Goal: Information Seeking & Learning: Find specific fact

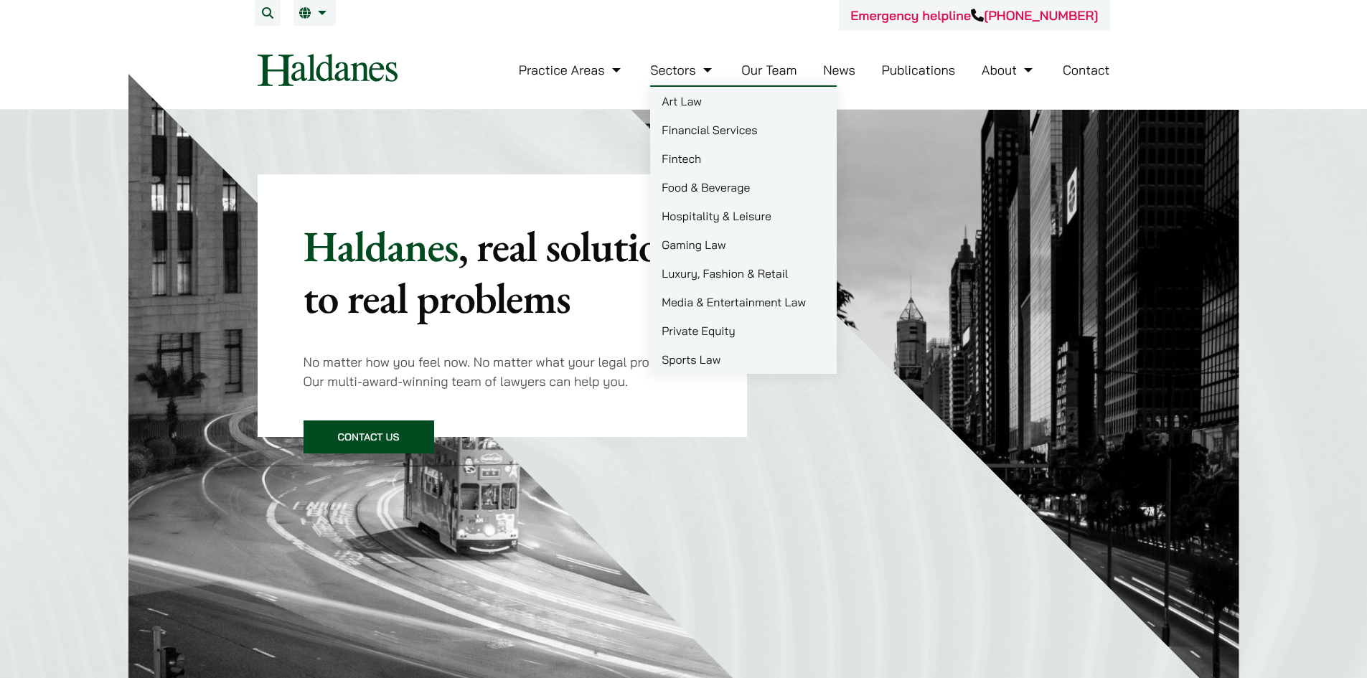
click at [836, 72] on link "News" at bounding box center [839, 70] width 32 height 17
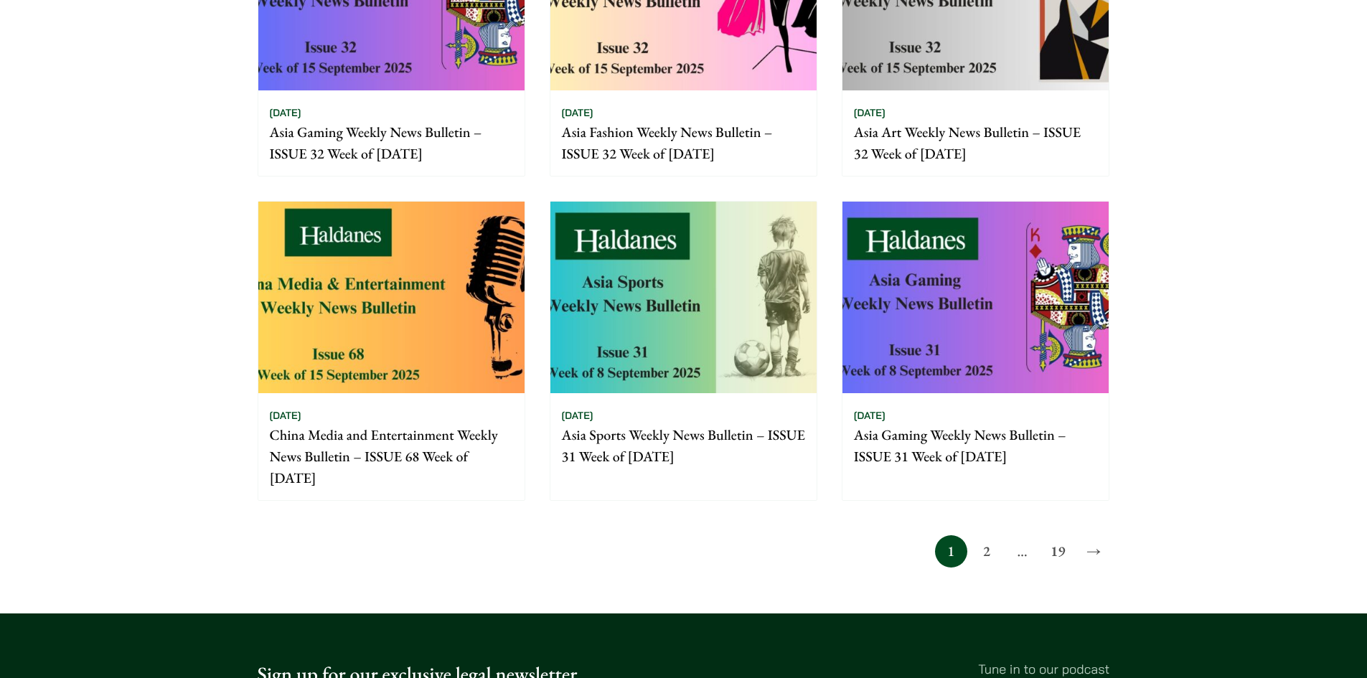
scroll to position [1292, 0]
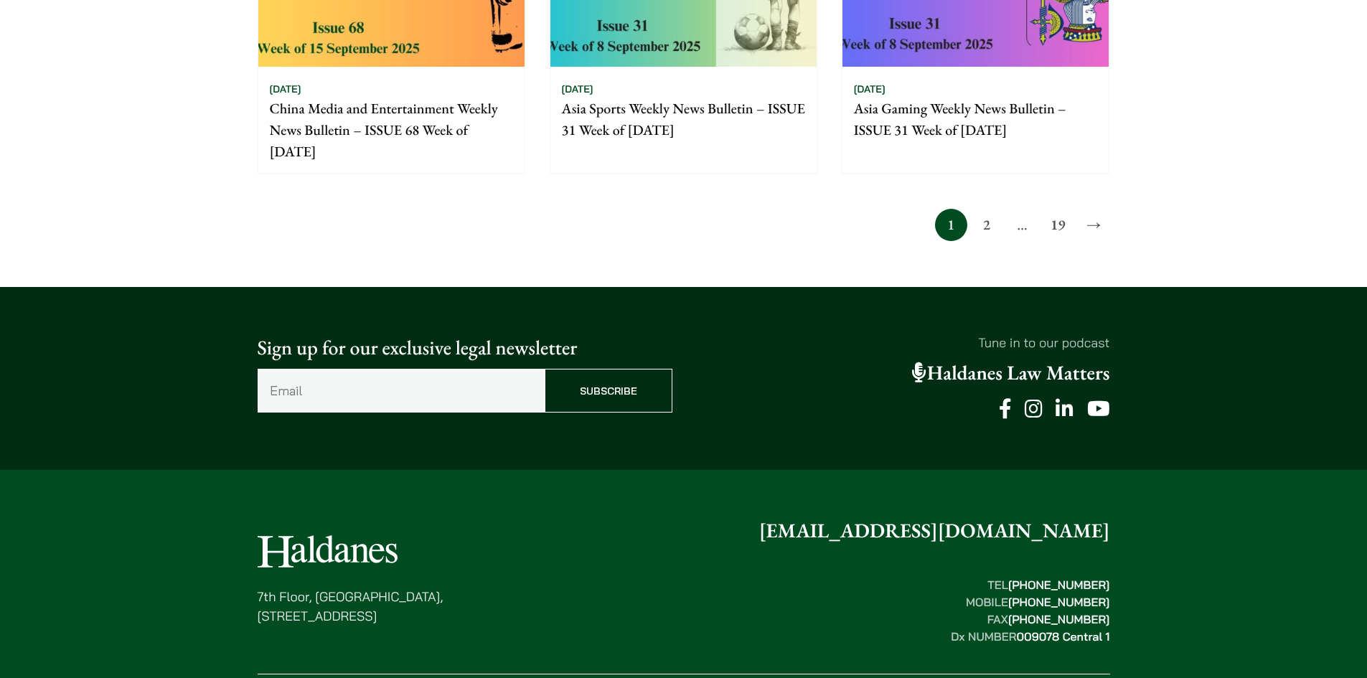
click at [979, 218] on link "2" at bounding box center [986, 225] width 32 height 32
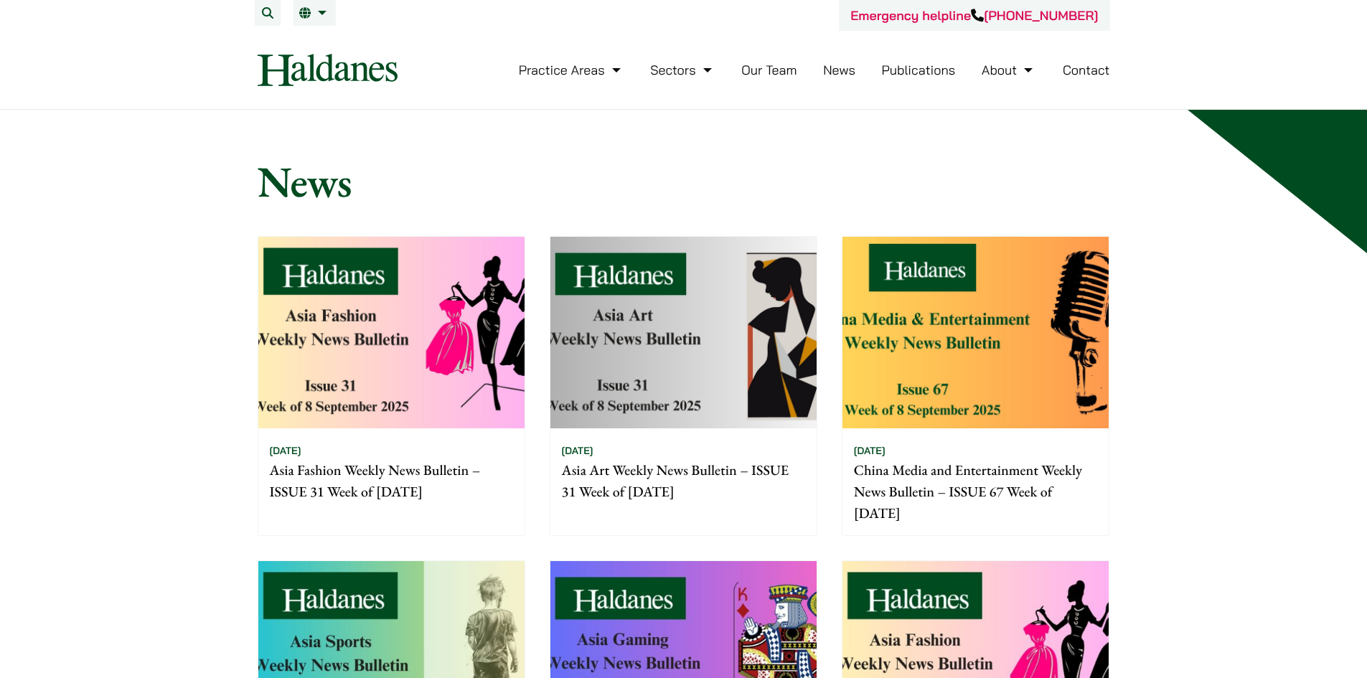
click at [770, 78] on link "Our Team" at bounding box center [768, 70] width 55 height 17
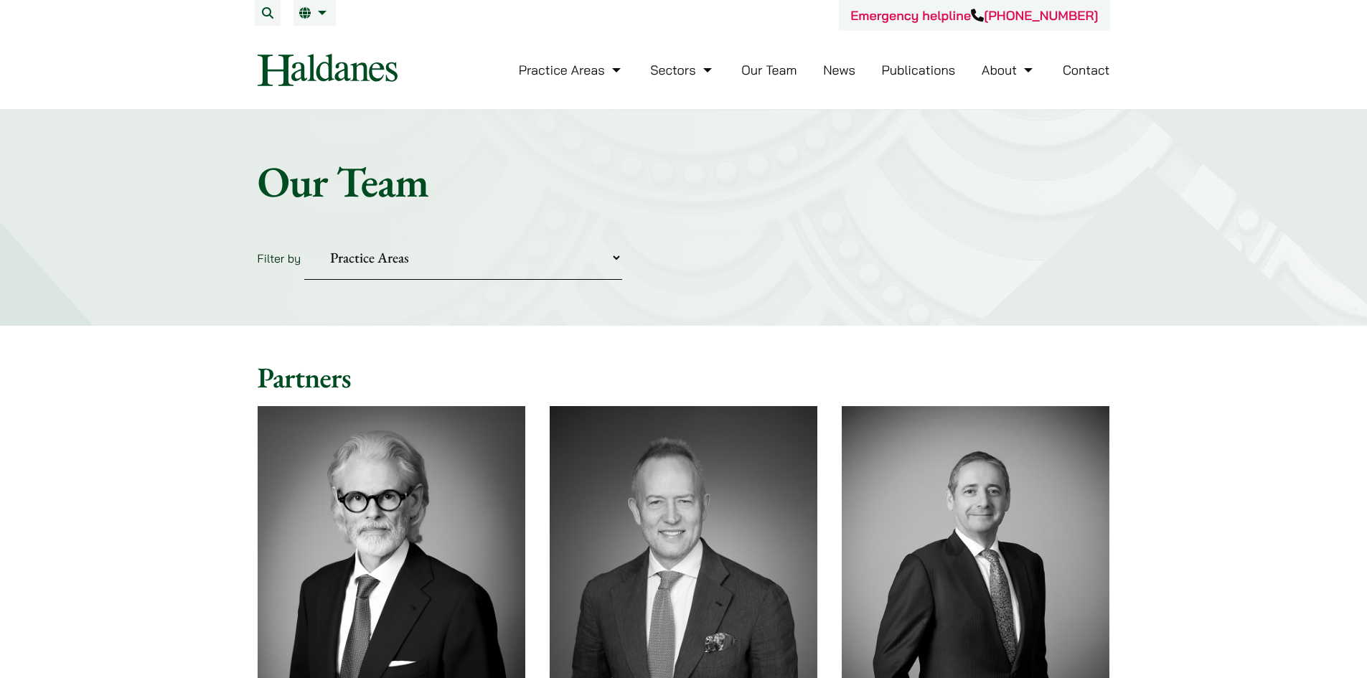
click at [850, 74] on link "News" at bounding box center [839, 70] width 32 height 17
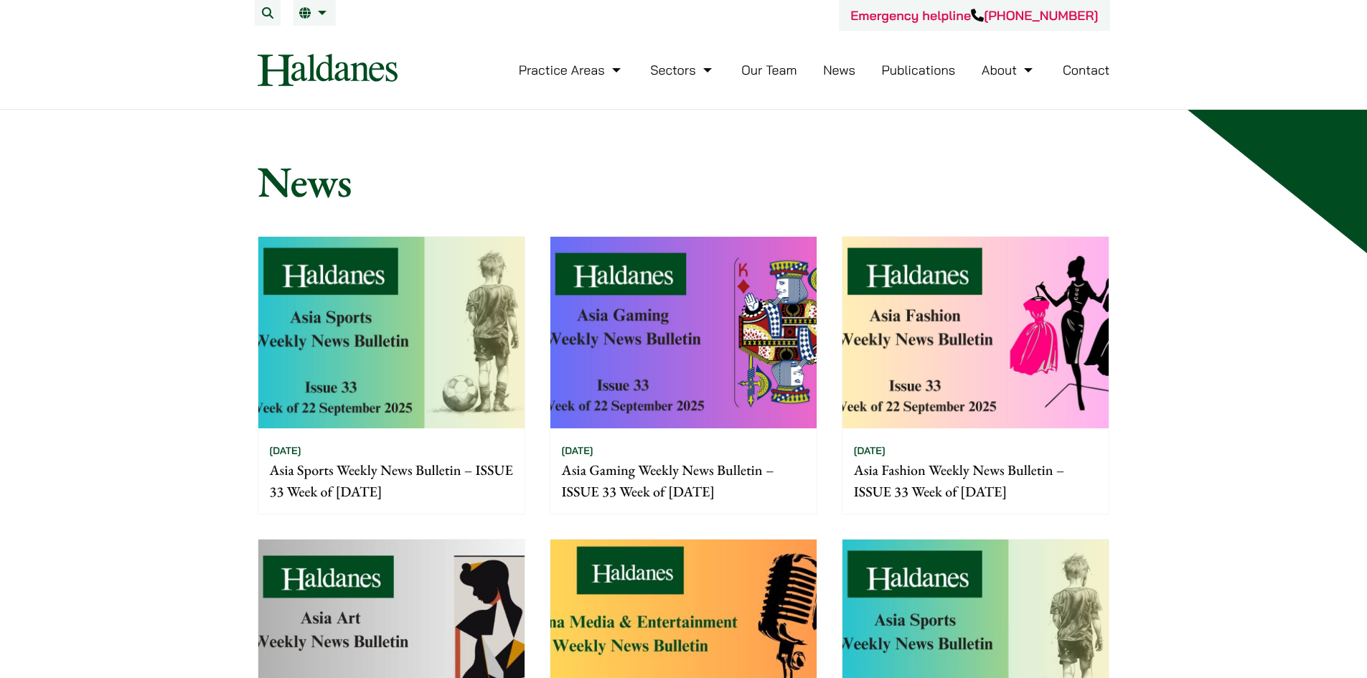
click at [999, 72] on link "About" at bounding box center [1009, 70] width 55 height 17
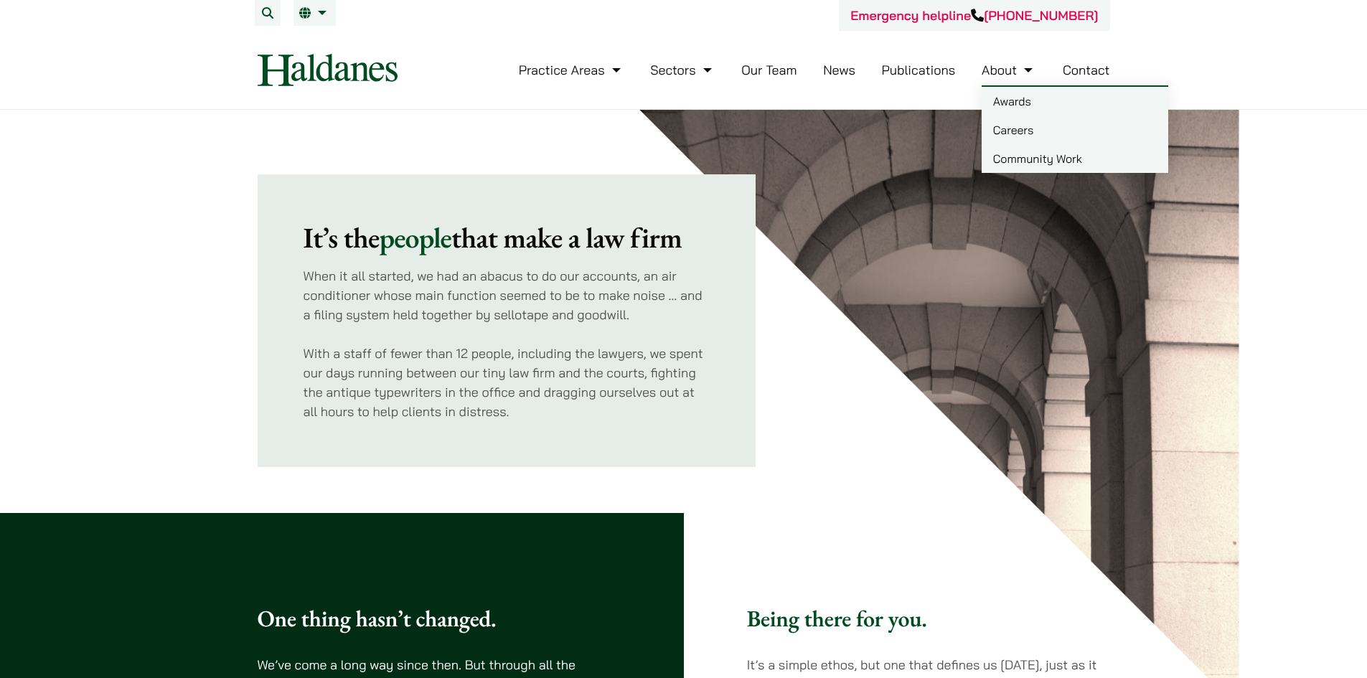
click at [1007, 99] on link "Awards" at bounding box center [1075, 101] width 187 height 29
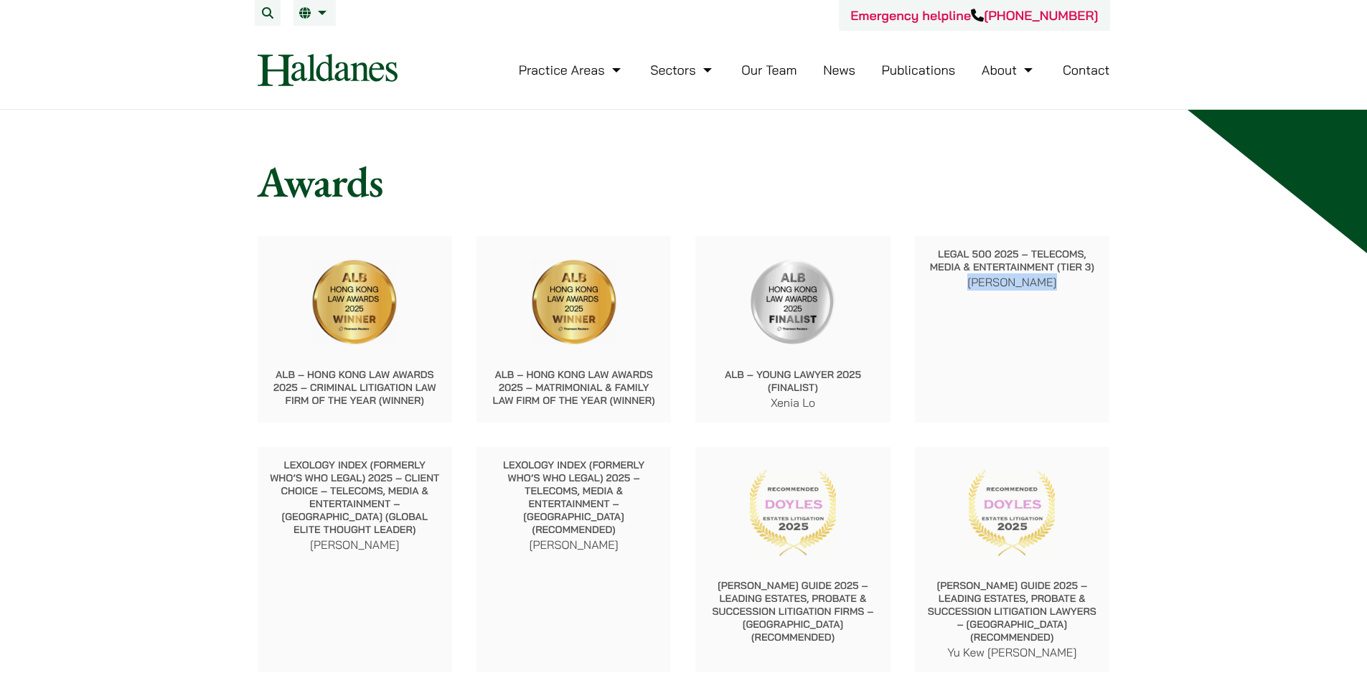
drag, startPoint x: 965, startPoint y: 288, endPoint x: 1070, endPoint y: 287, distance: 104.8
click at [1070, 287] on p "[PERSON_NAME]" at bounding box center [1012, 281] width 172 height 17
copy p "[PERSON_NAME]"
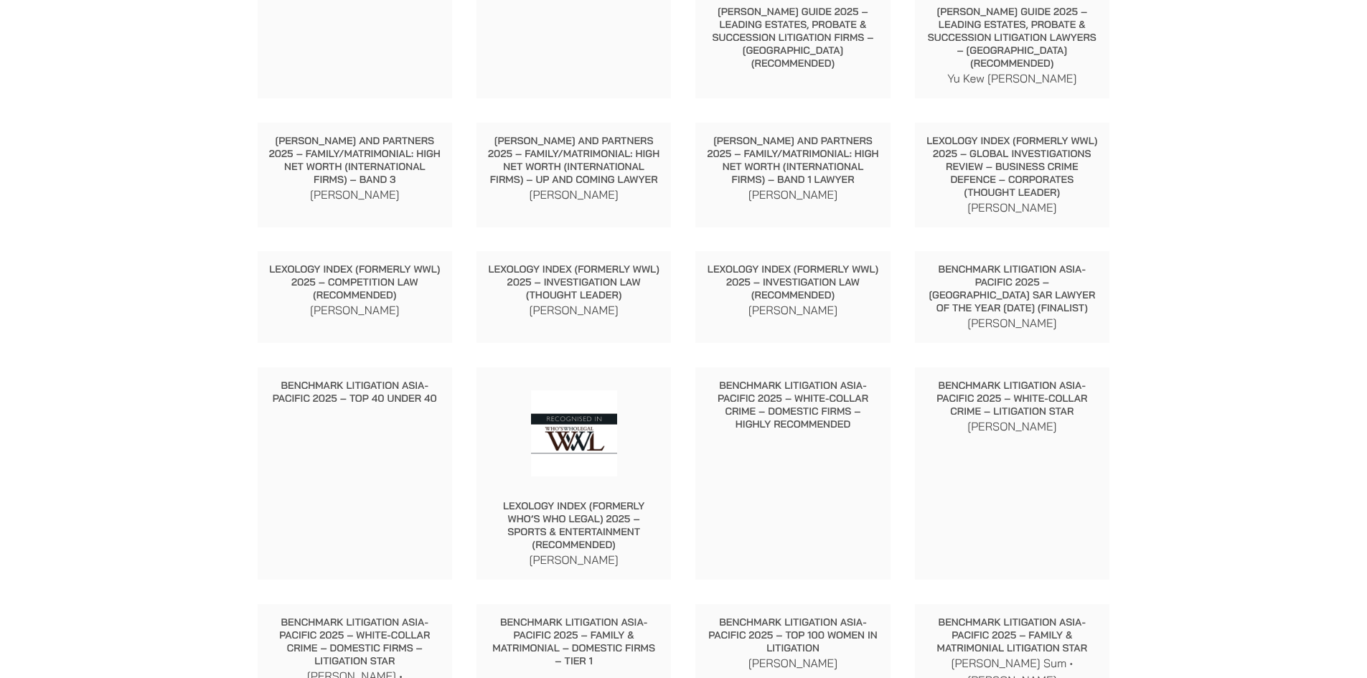
scroll to position [1005, 0]
